Goal: Find specific page/section: Find specific page/section

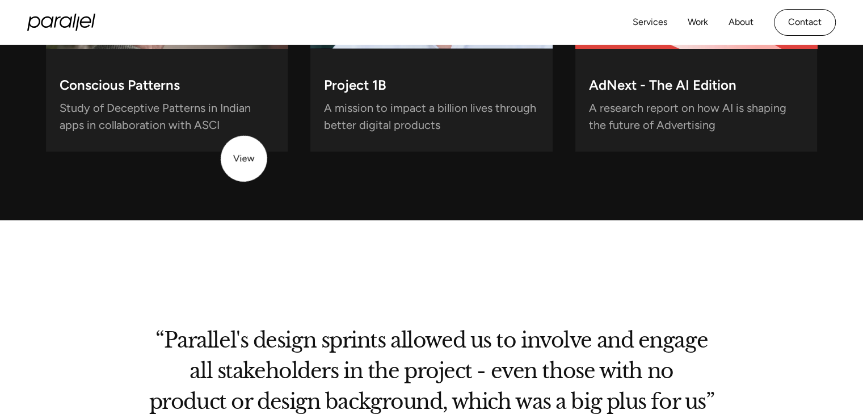
scroll to position [3706, 0]
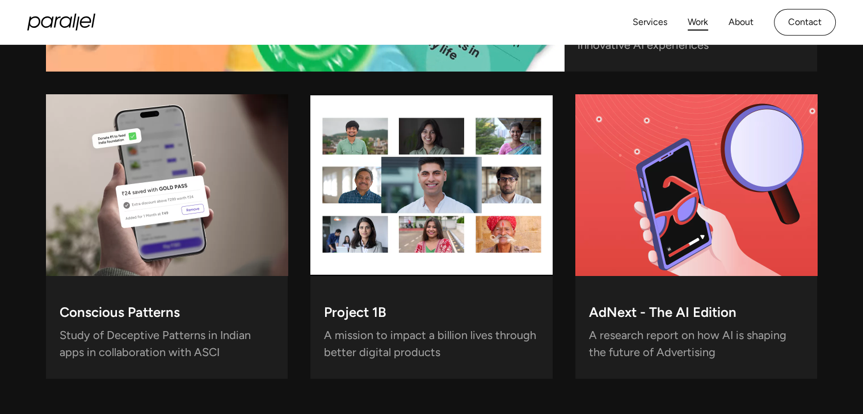
click at [703, 25] on link "Work" at bounding box center [698, 22] width 20 height 16
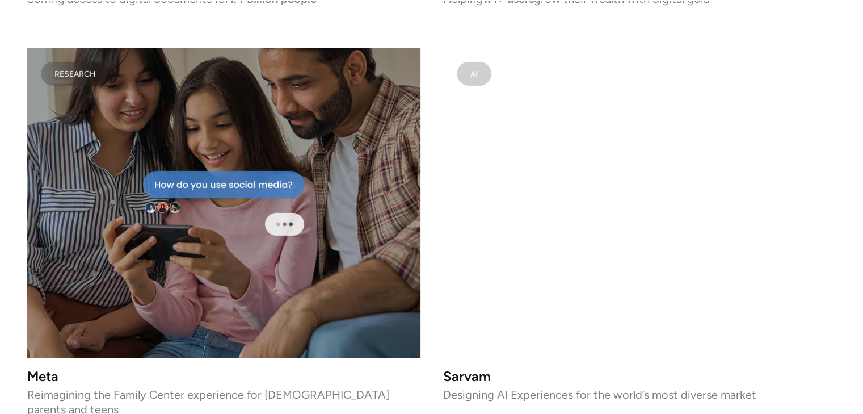
scroll to position [3568, 0]
